Goal: Entertainment & Leisure: Consume media (video, audio)

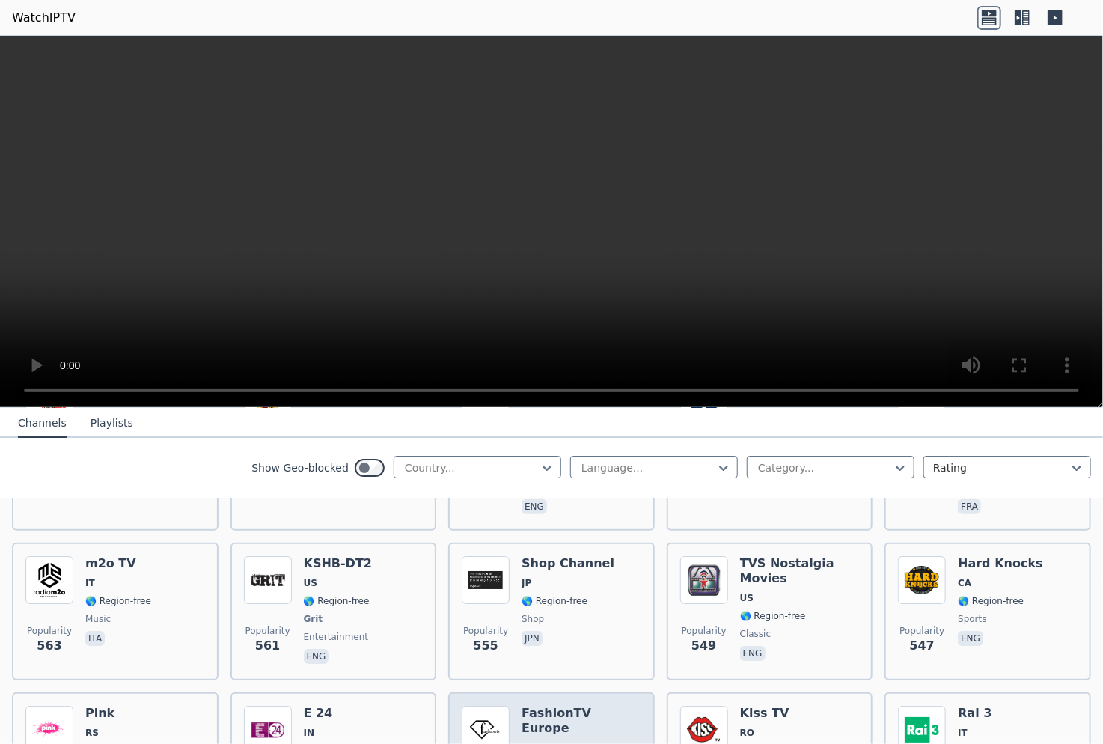
scroll to position [5487, 0]
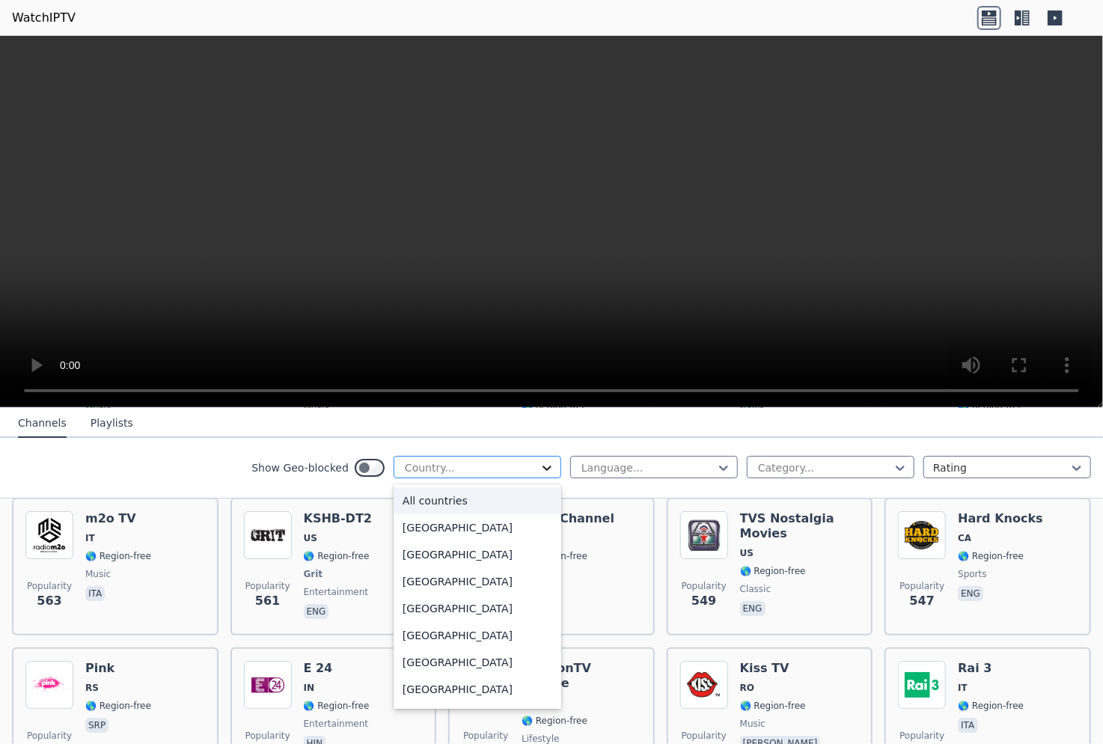
click at [541, 470] on icon at bounding box center [546, 467] width 15 height 15
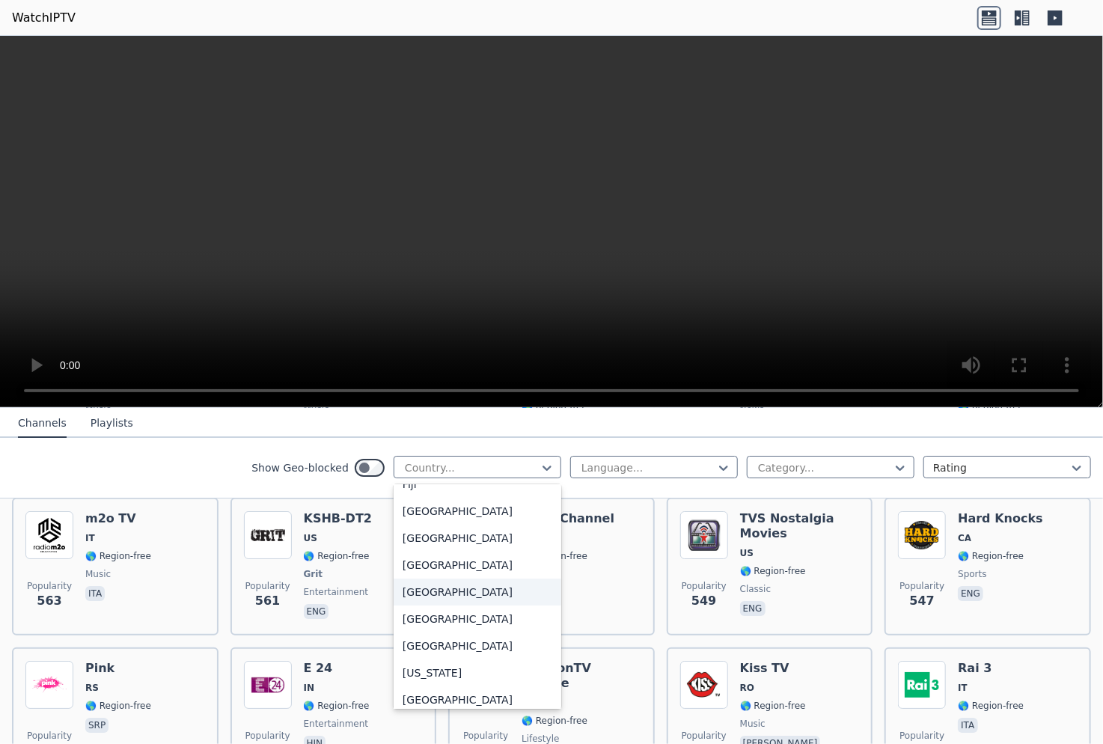
scroll to position [1711, 0]
click at [419, 552] on div "[GEOGRAPHIC_DATA]" at bounding box center [477, 539] width 168 height 27
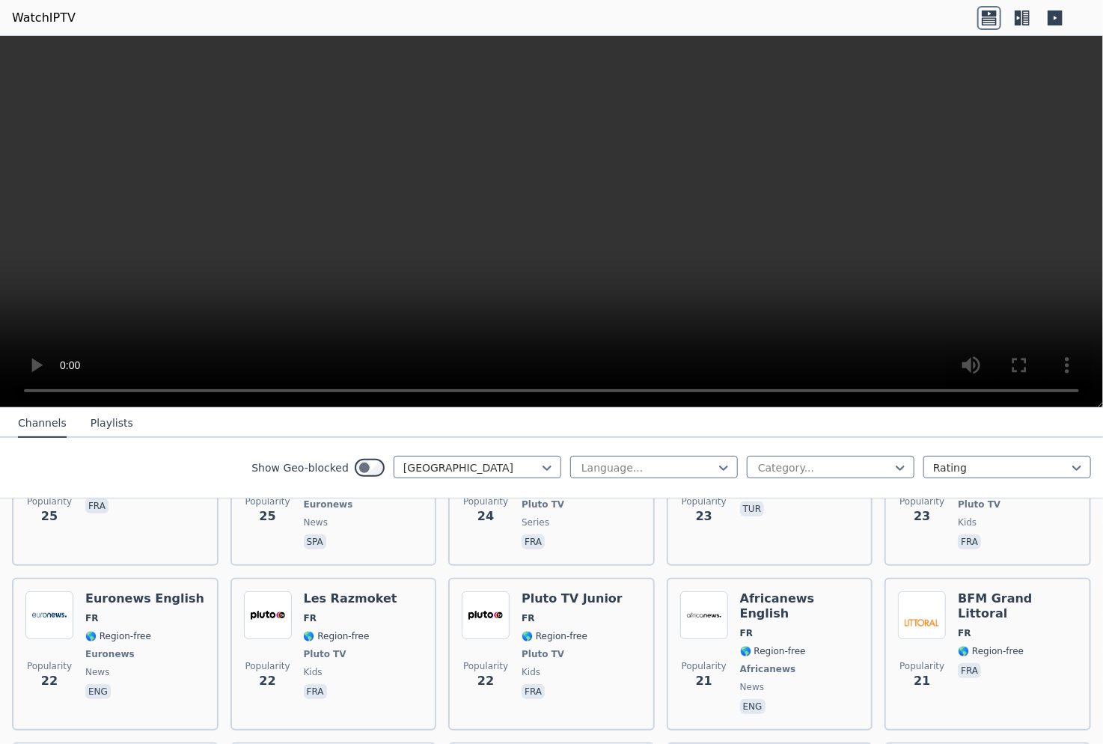
scroll to position [5867, 0]
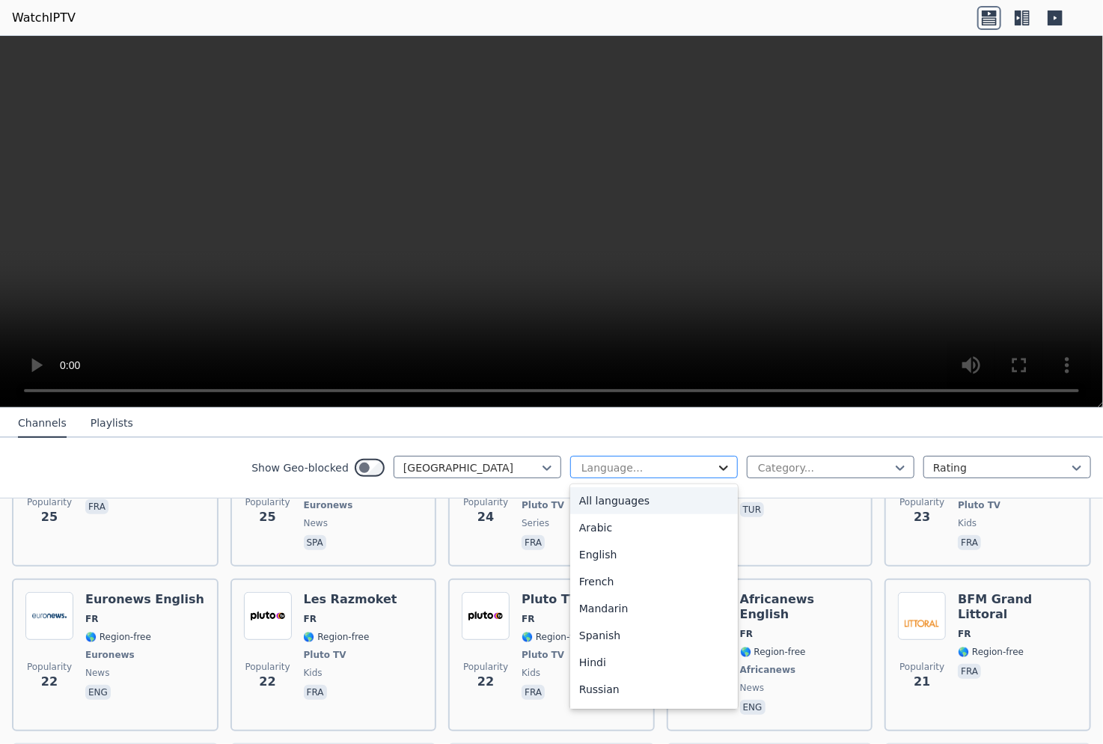
click at [719, 468] on icon at bounding box center [723, 467] width 9 height 5
click at [603, 589] on div "French" at bounding box center [654, 581] width 168 height 27
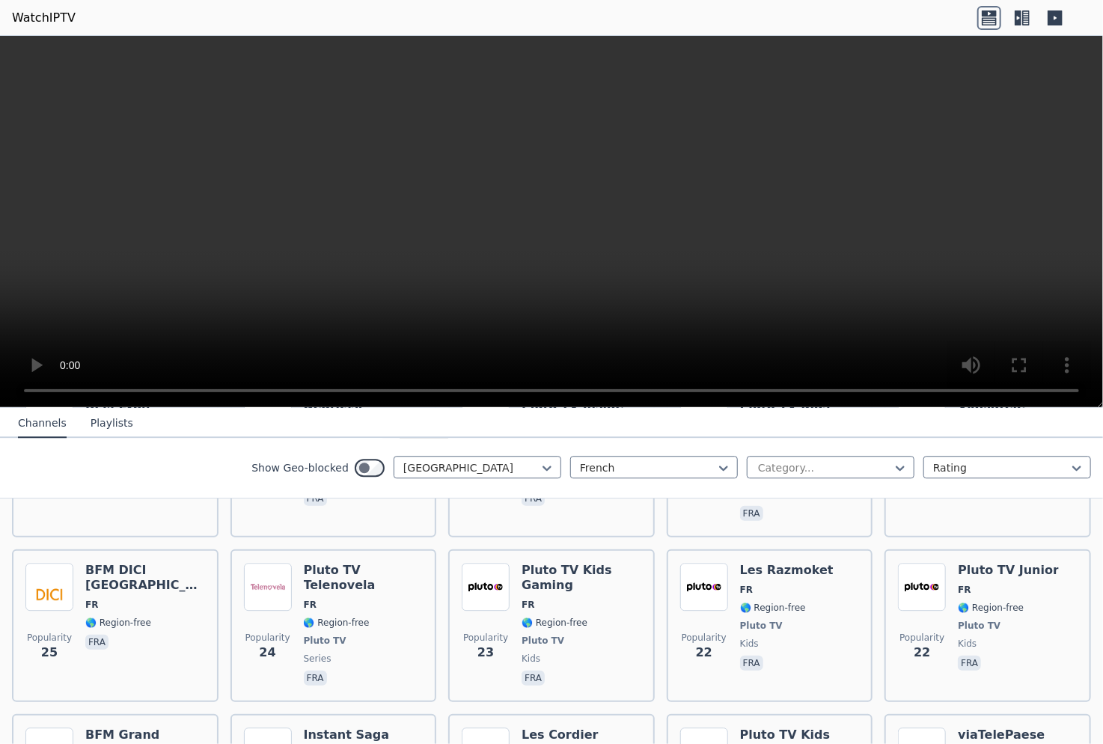
scroll to position [4882, 0]
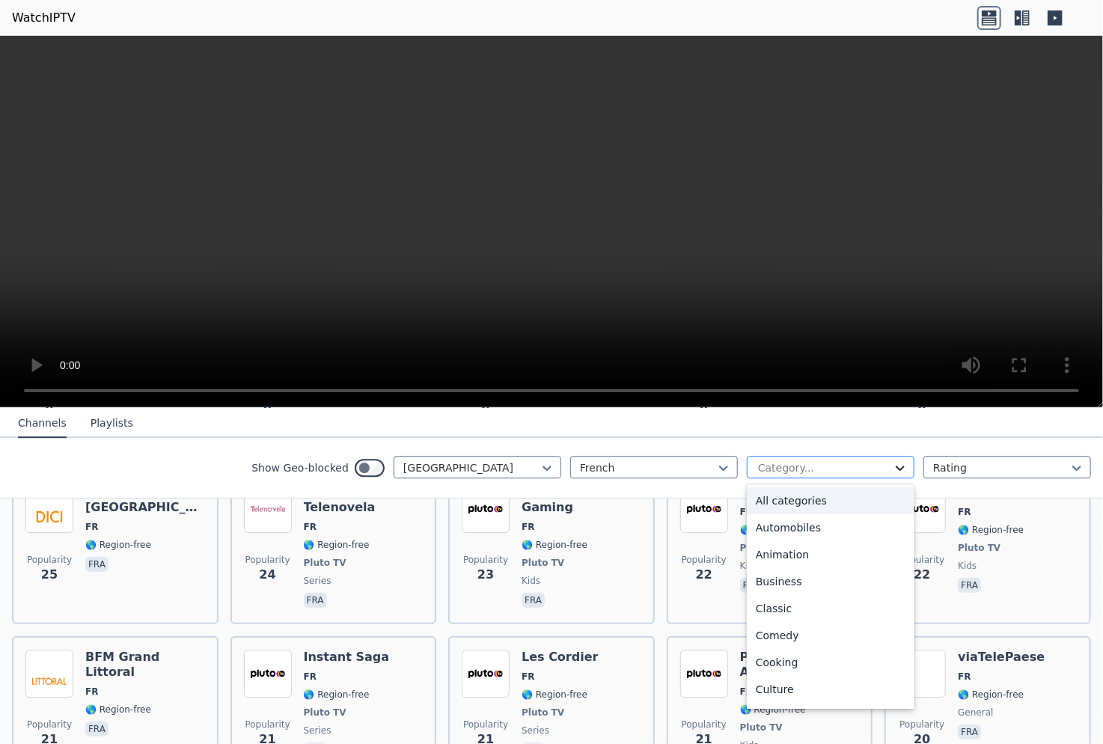
click at [895, 468] on icon at bounding box center [899, 467] width 9 height 5
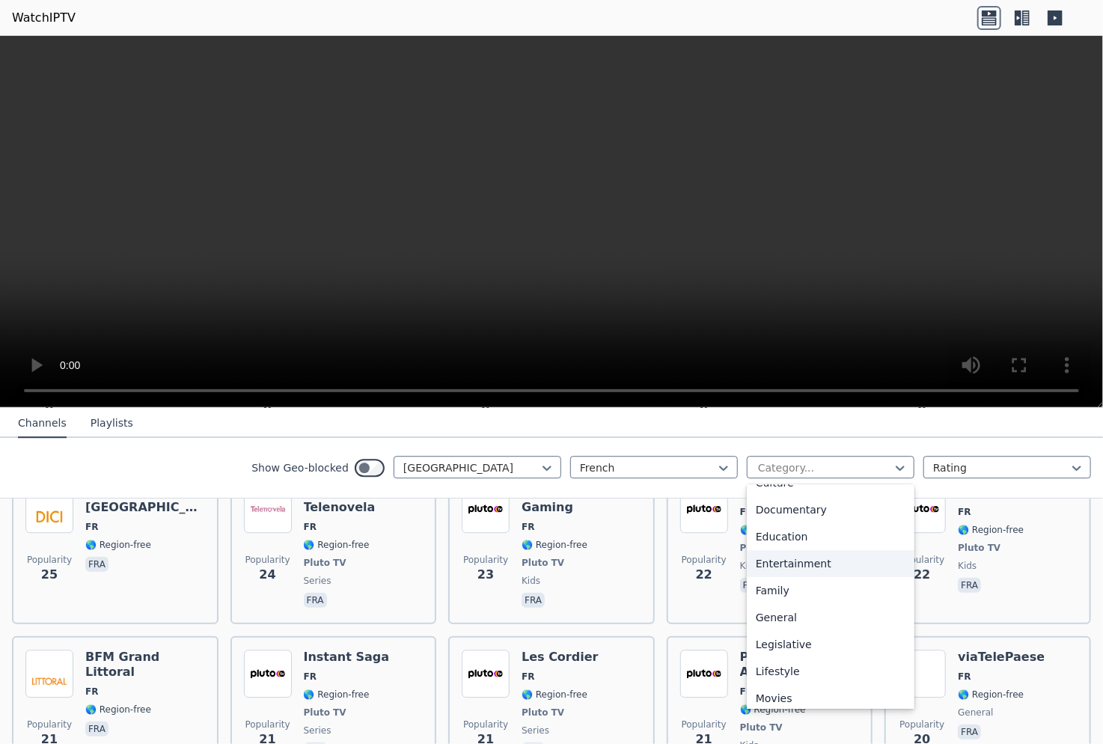
scroll to position [509, 0]
click at [770, 643] on div "Sports" at bounding box center [831, 638] width 168 height 27
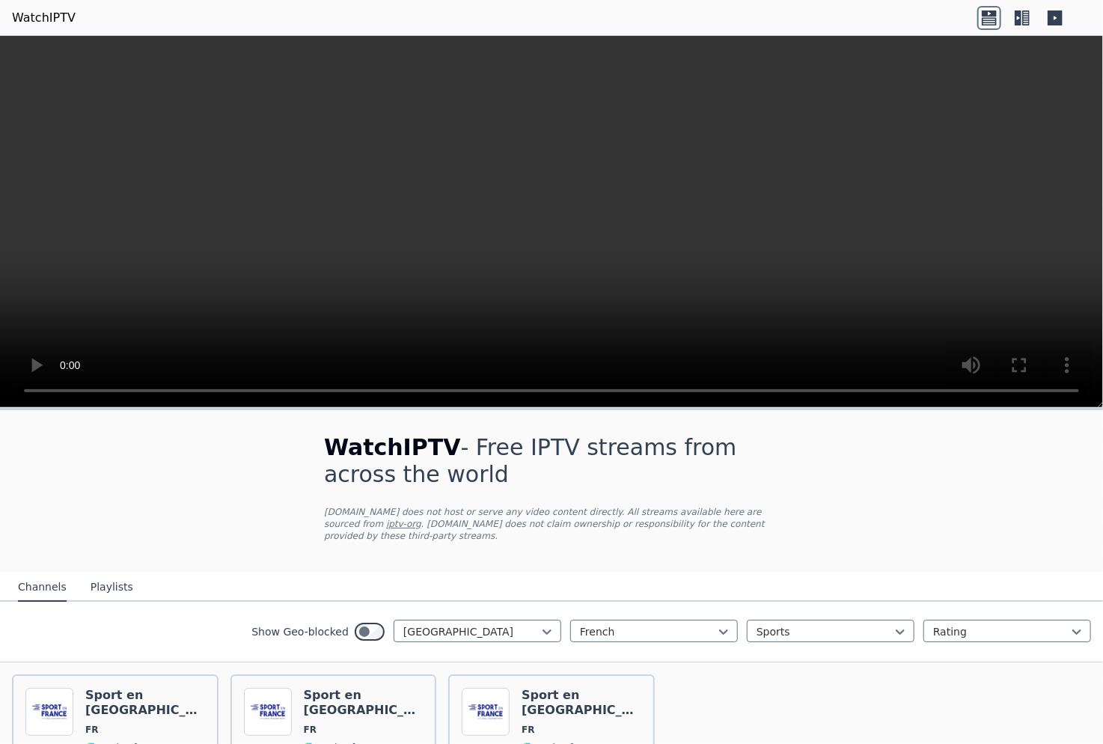
scroll to position [114, 0]
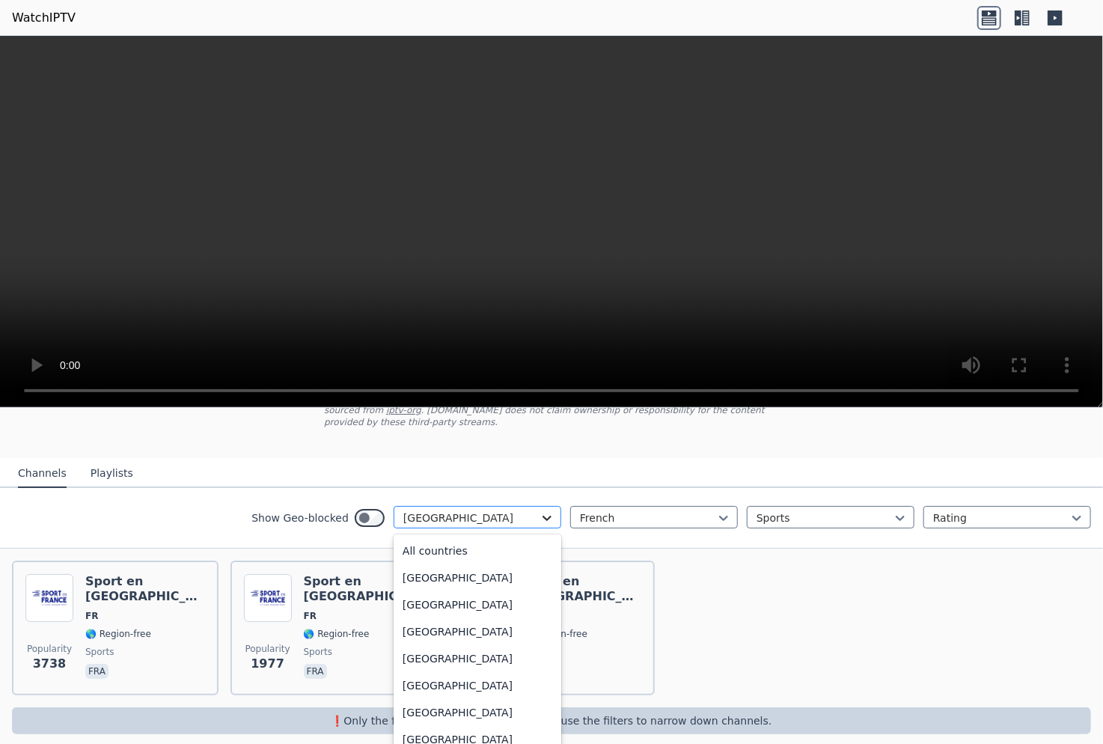
click at [539, 510] on icon at bounding box center [546, 517] width 15 height 15
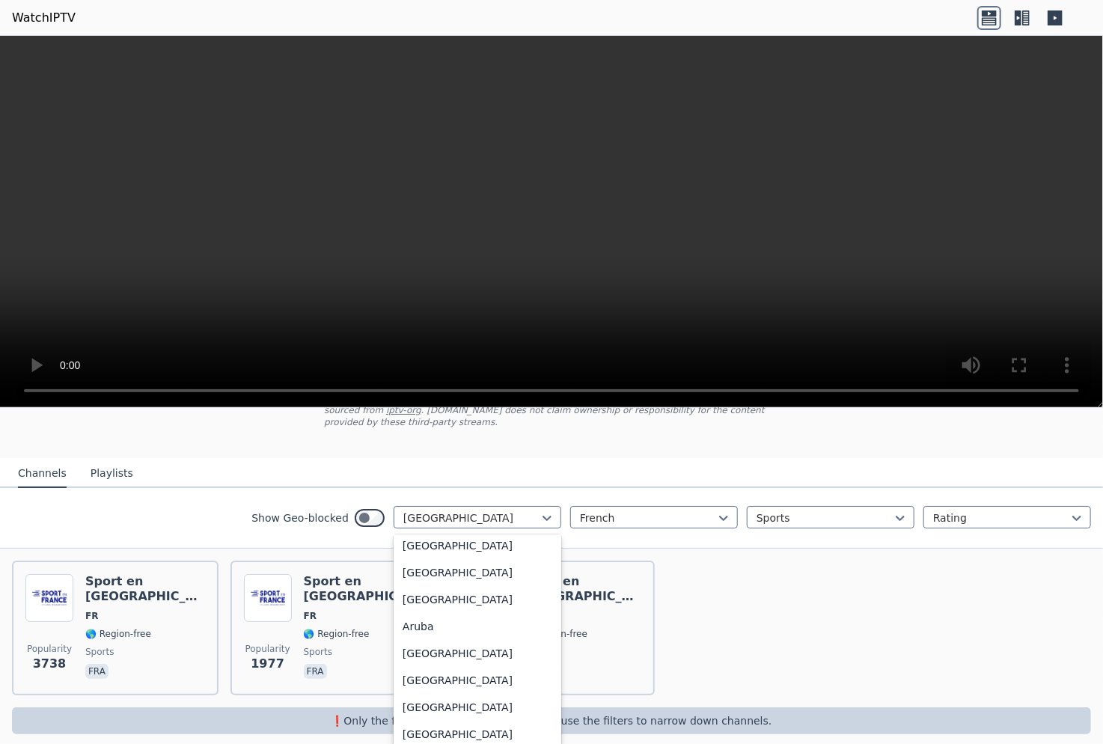
scroll to position [0, 0]
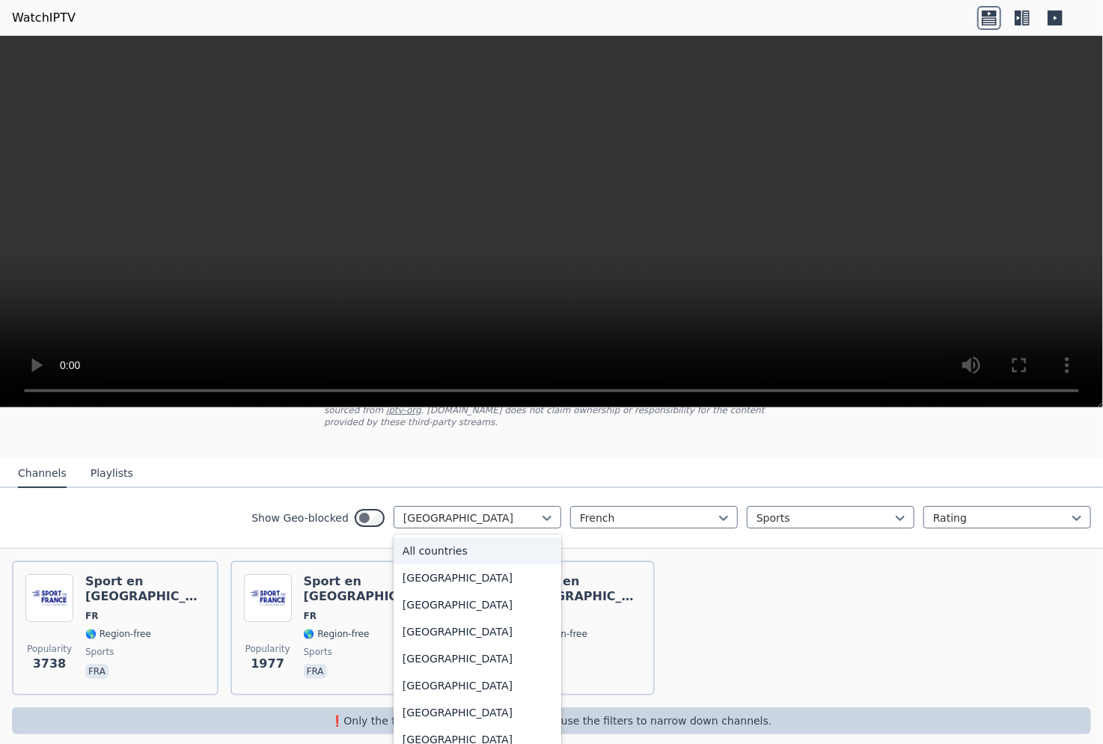
click at [414, 537] on div "All countries" at bounding box center [477, 550] width 168 height 27
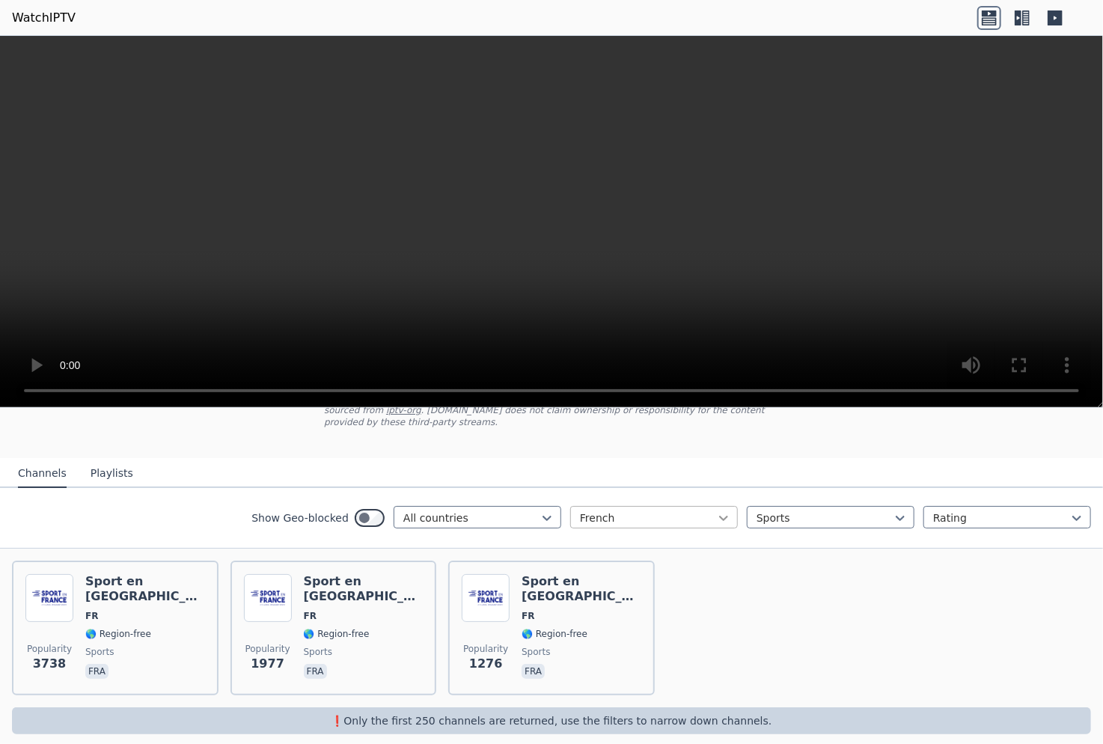
click at [717, 510] on icon at bounding box center [723, 517] width 15 height 15
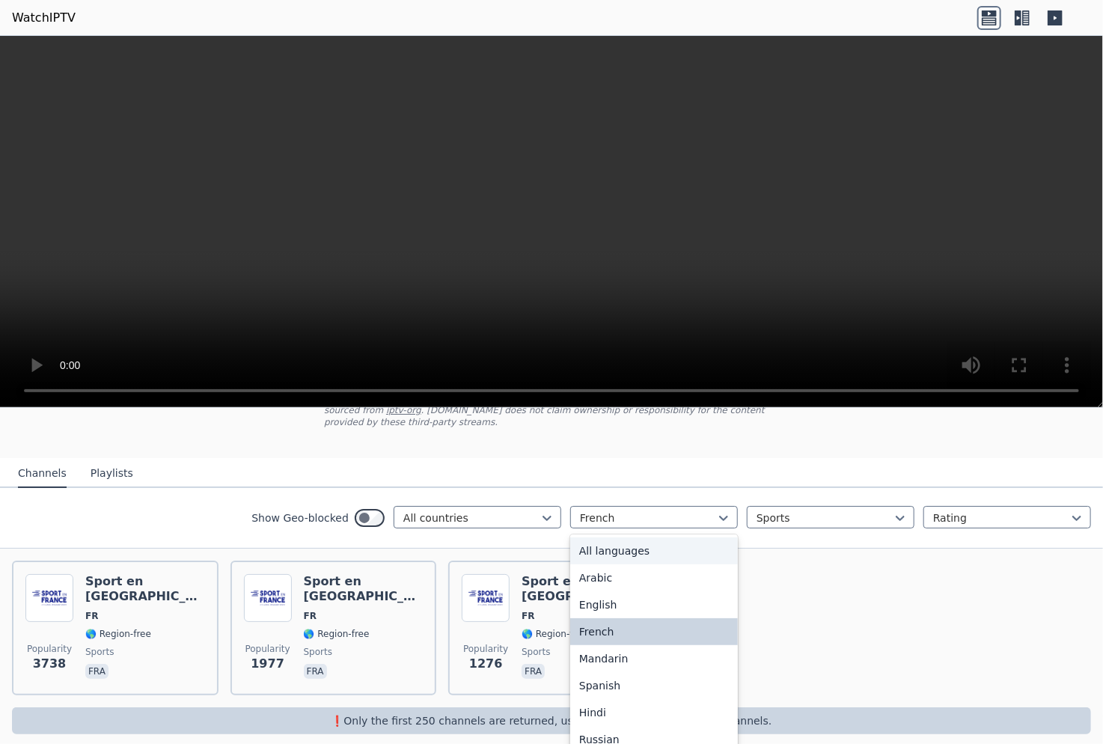
click at [606, 537] on div "All languages" at bounding box center [654, 550] width 168 height 27
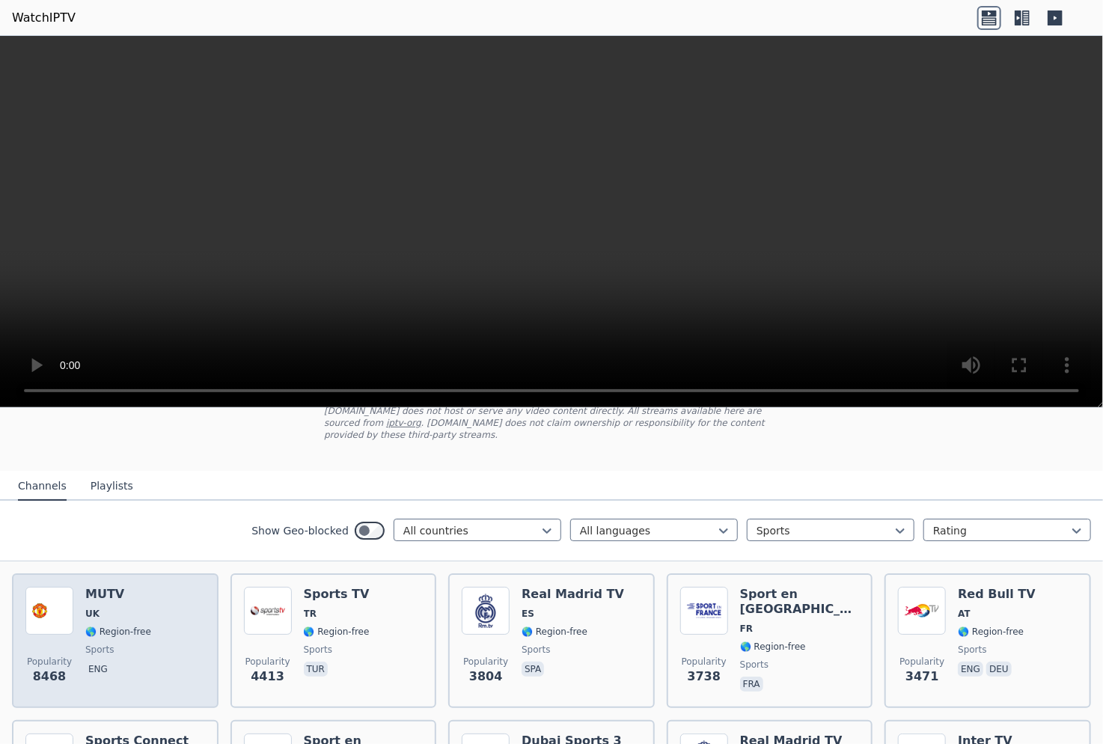
scroll to position [106, 0]
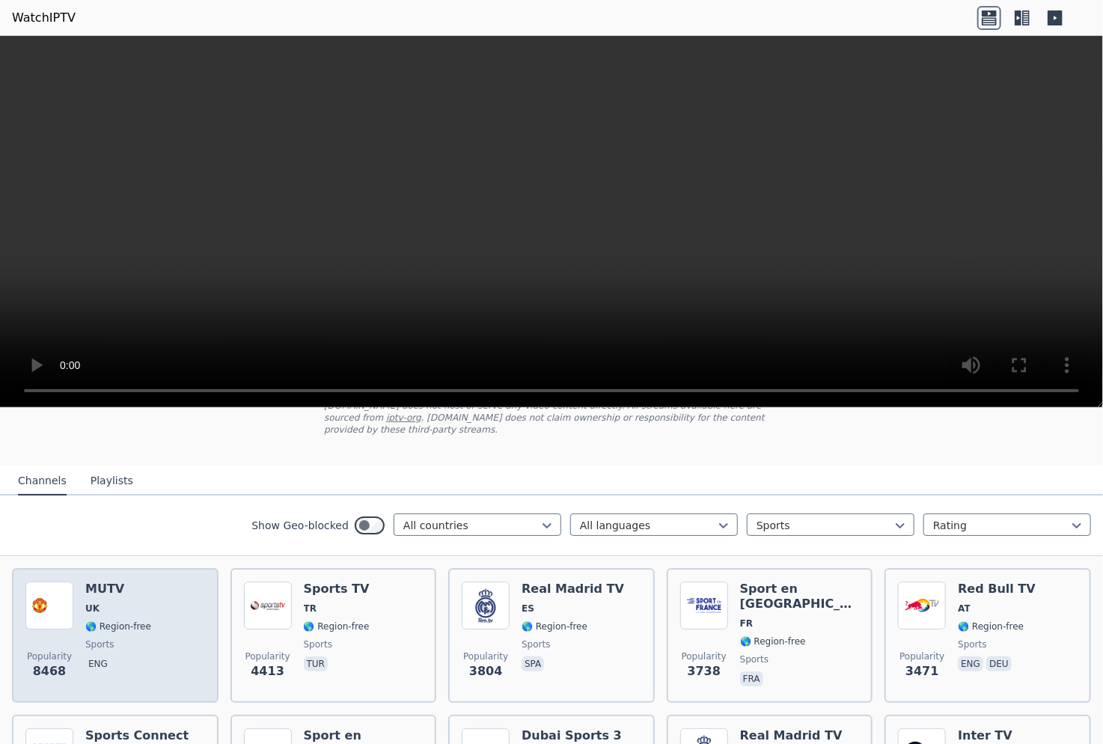
click at [109, 638] on span "sports" at bounding box center [118, 644] width 66 height 12
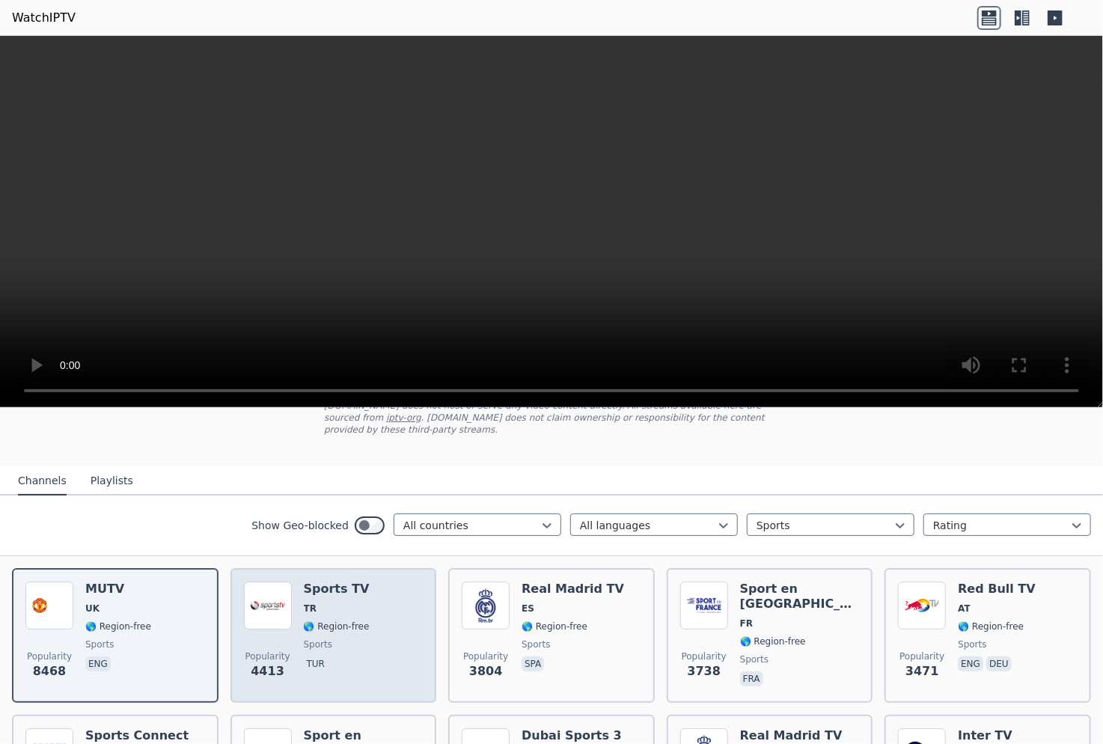
click at [306, 620] on div "Sports TV TR 🌎 Region-free sports tur" at bounding box center [337, 635] width 66 height 108
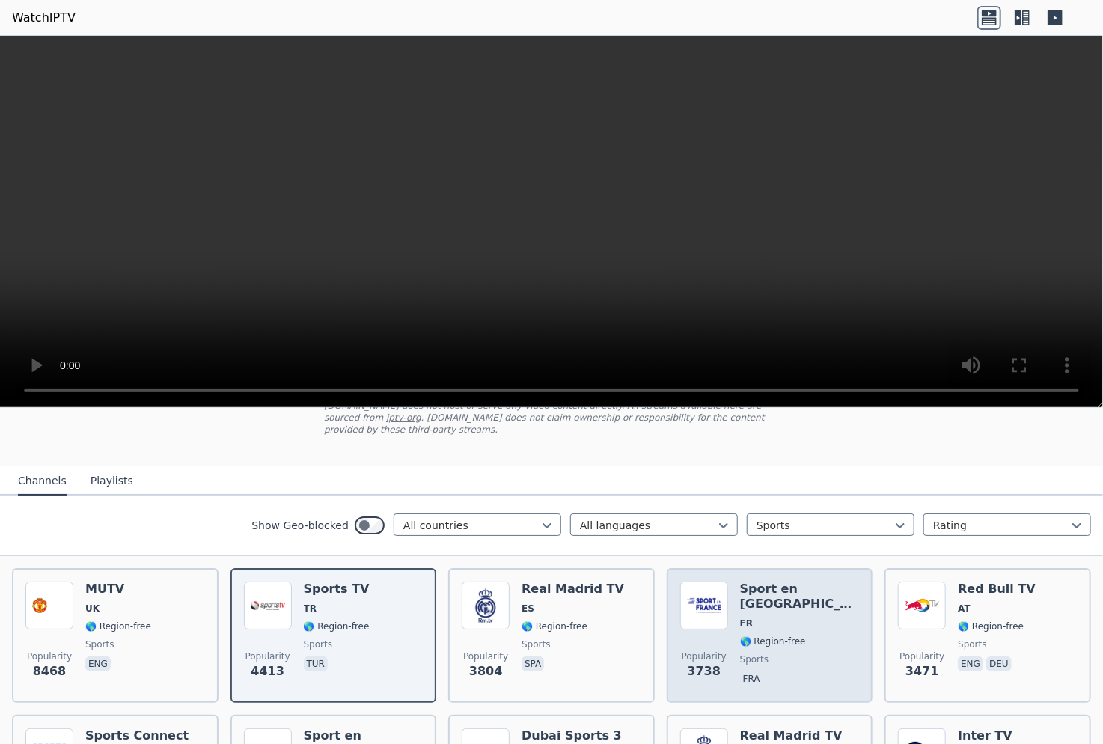
click at [766, 617] on span "FR" at bounding box center [800, 623] width 120 height 12
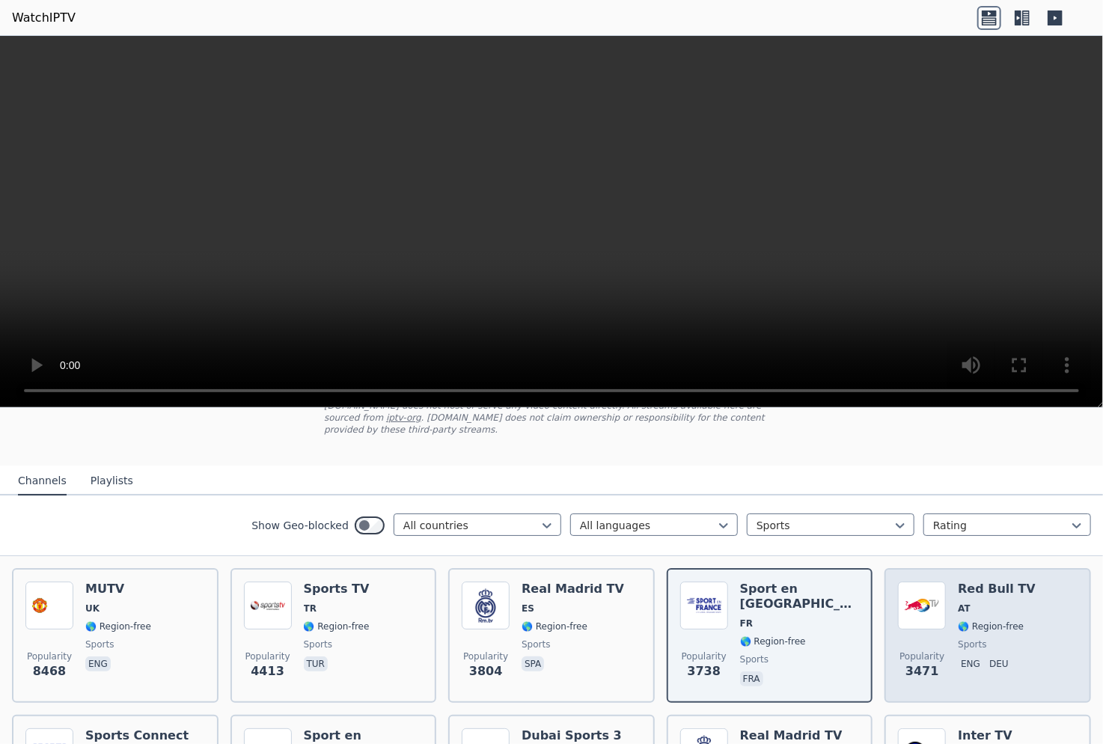
click at [928, 616] on div "Popularity 3471" at bounding box center [922, 635] width 48 height 108
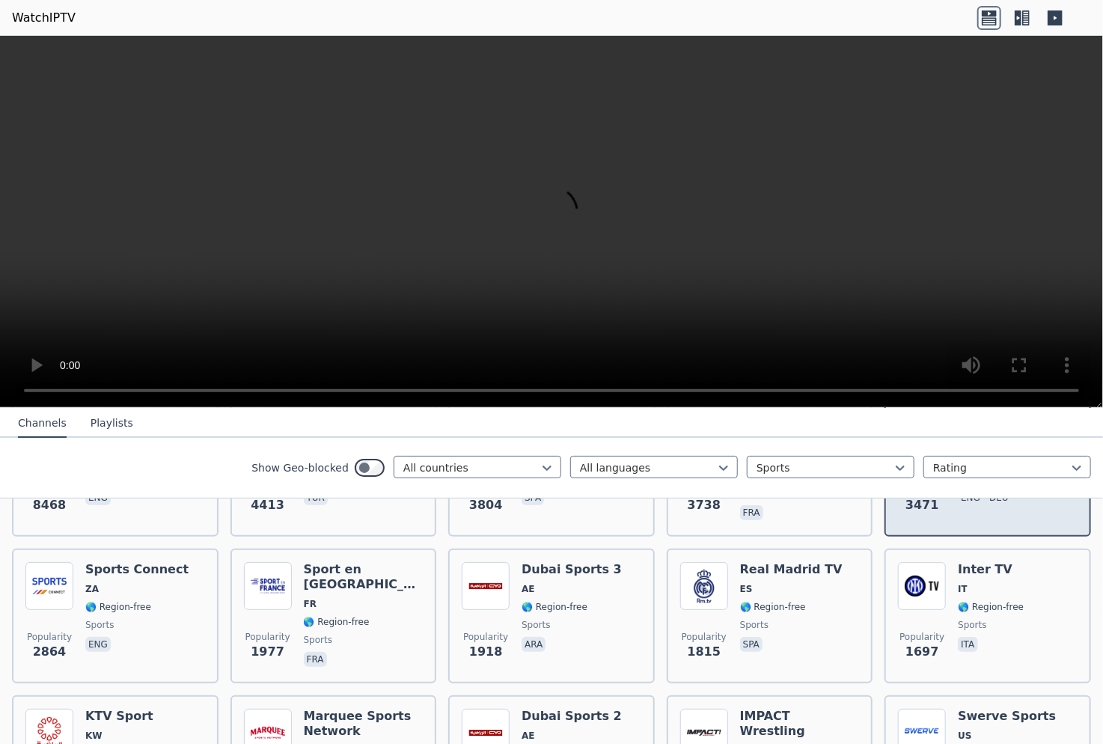
scroll to position [272, 0]
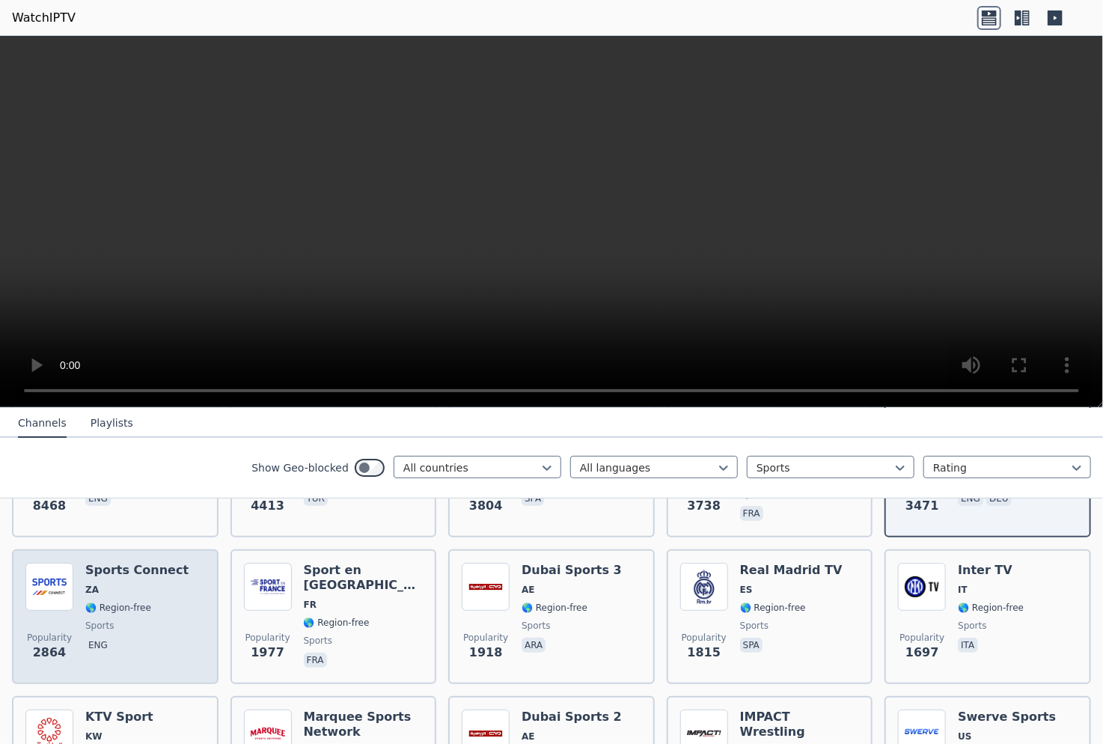
click at [156, 601] on span "🌎 Region-free" at bounding box center [136, 607] width 103 height 12
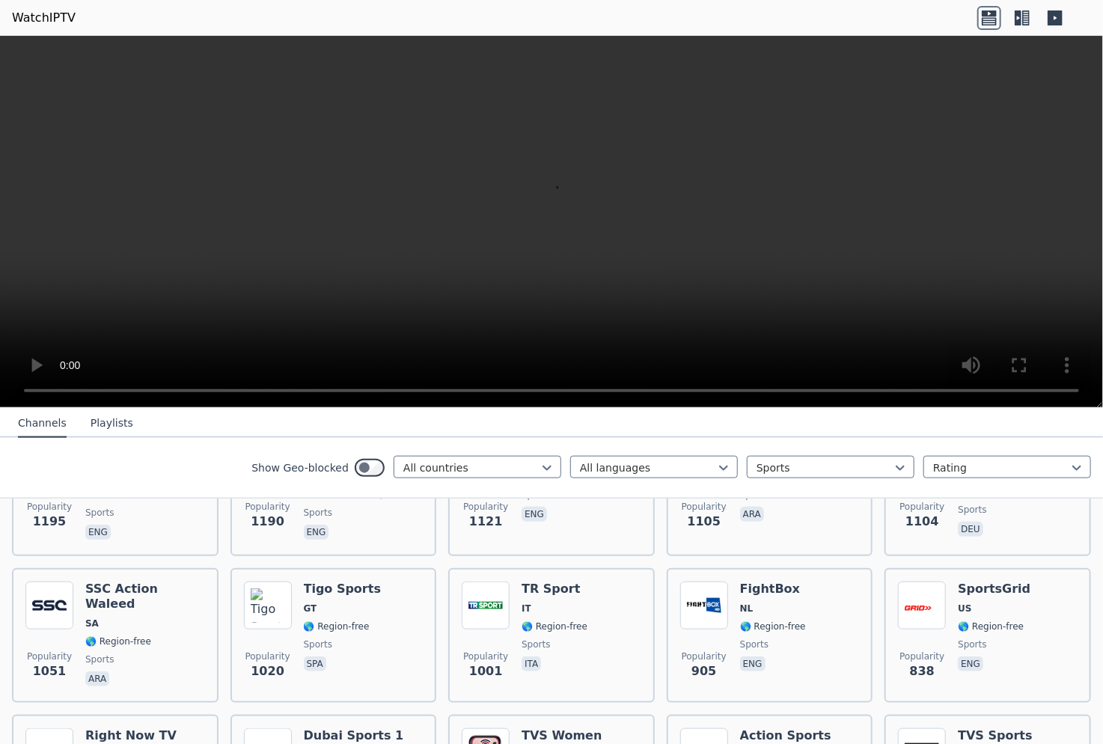
scroll to position [843, 0]
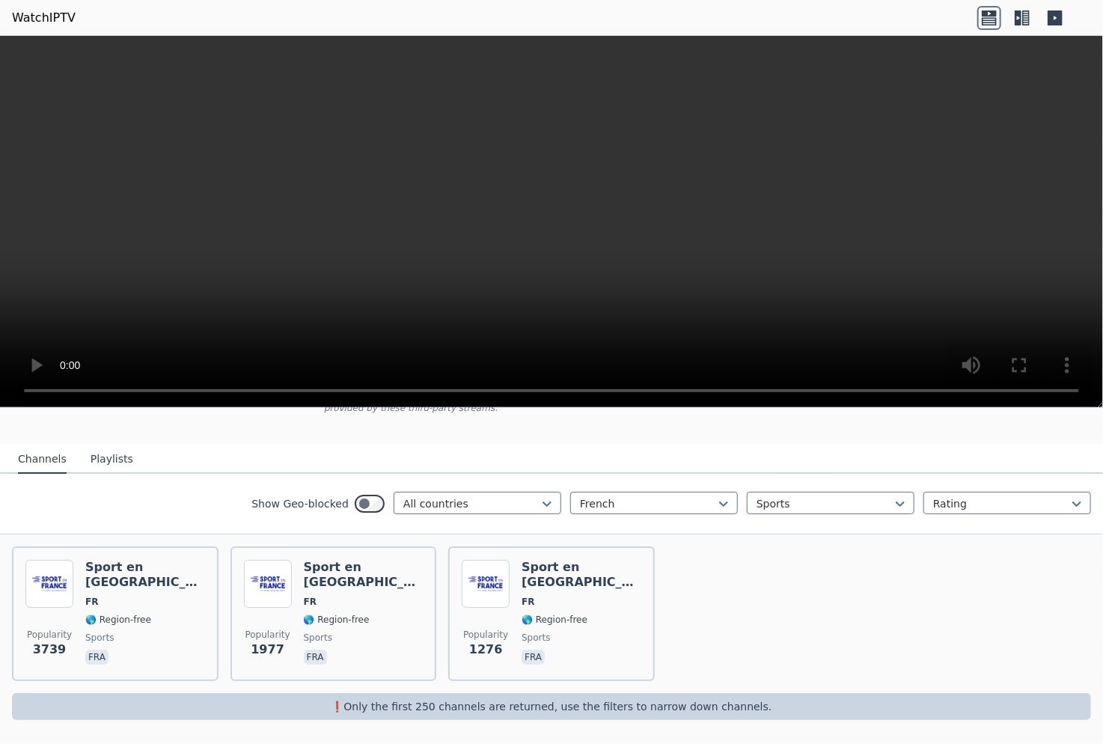
scroll to position [114, 0]
